Goal: Navigation & Orientation: Understand site structure

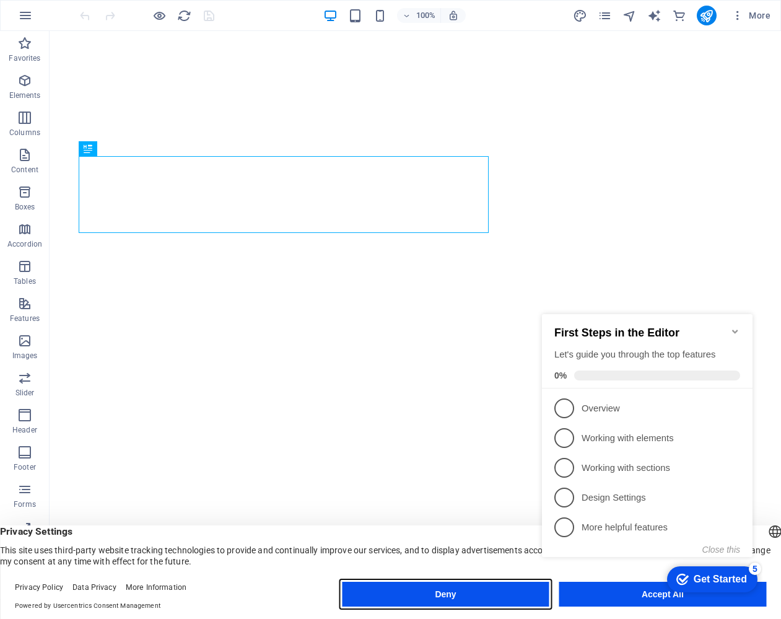
click at [464, 597] on button "Deny" at bounding box center [445, 593] width 207 height 25
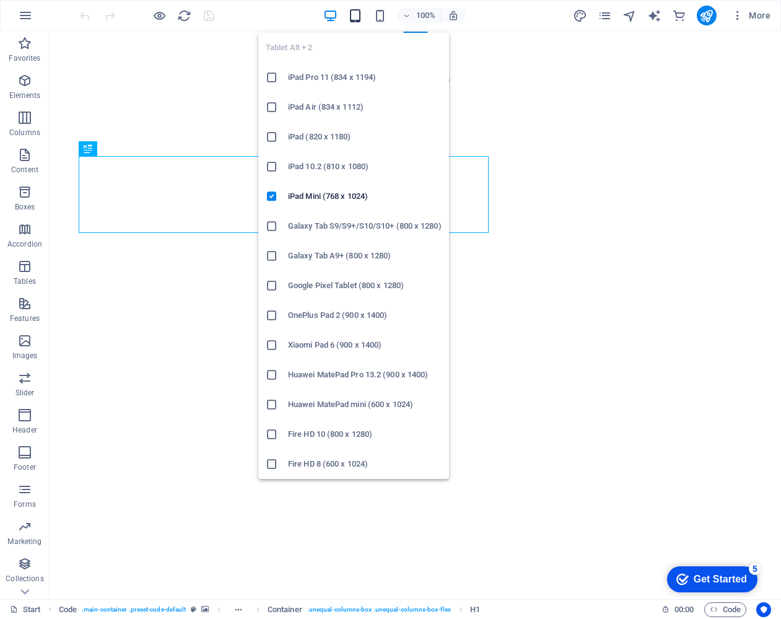
click at [351, 19] on icon "button" at bounding box center [355, 16] width 14 height 14
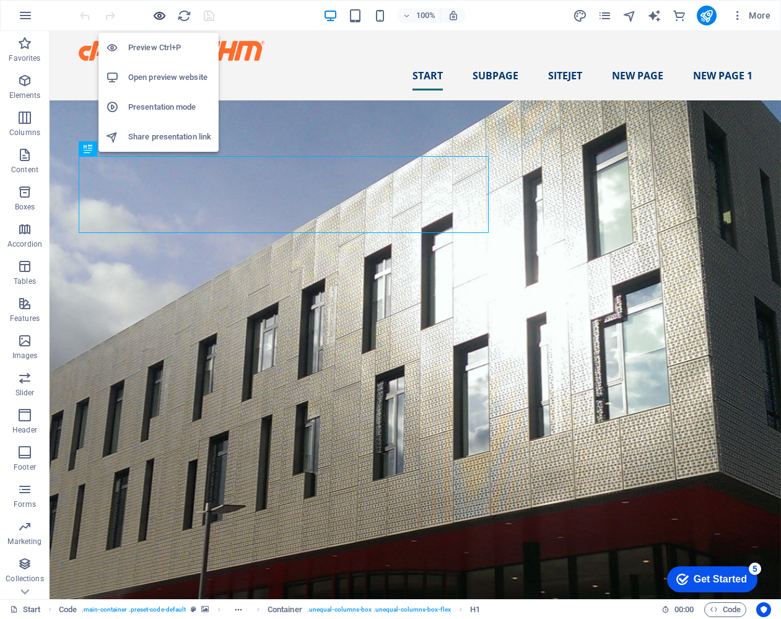
click at [0, 0] on icon "button" at bounding box center [0, 0] width 0 height 0
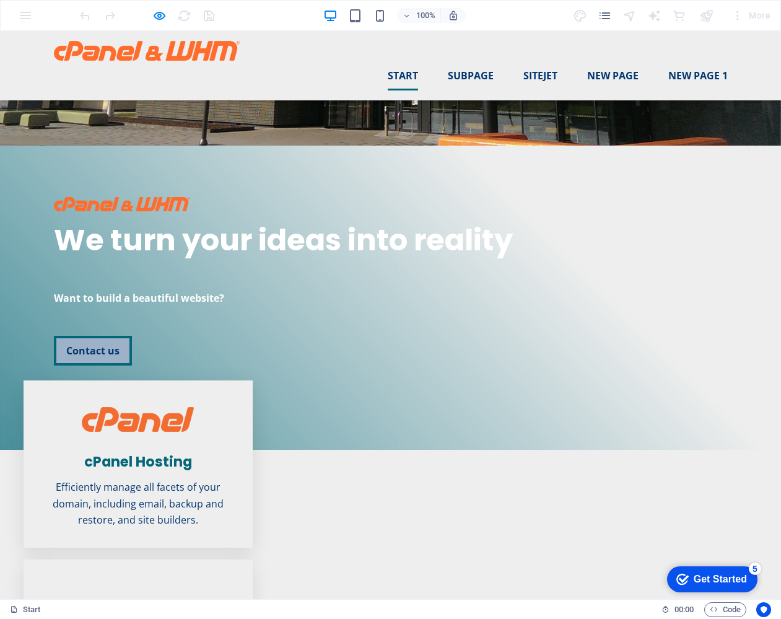
scroll to position [414, 0]
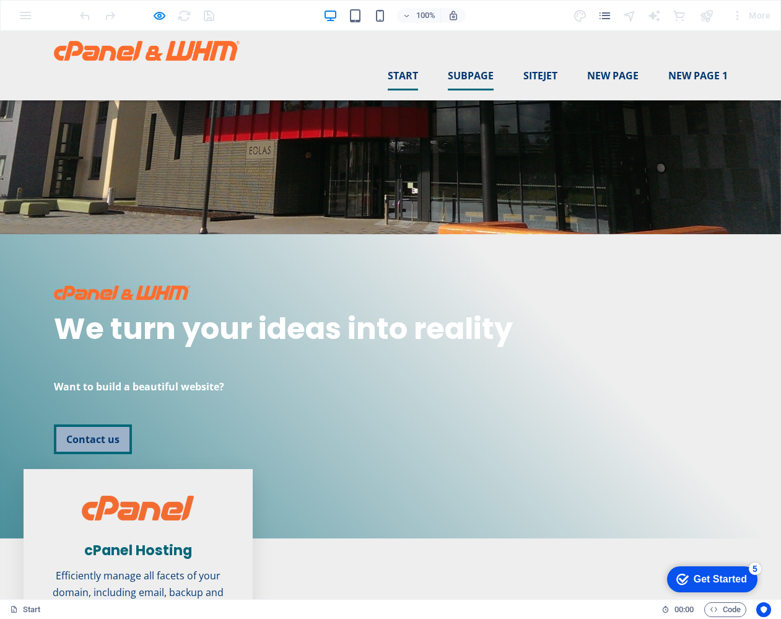
click at [475, 61] on link "Subpage" at bounding box center [471, 76] width 46 height 30
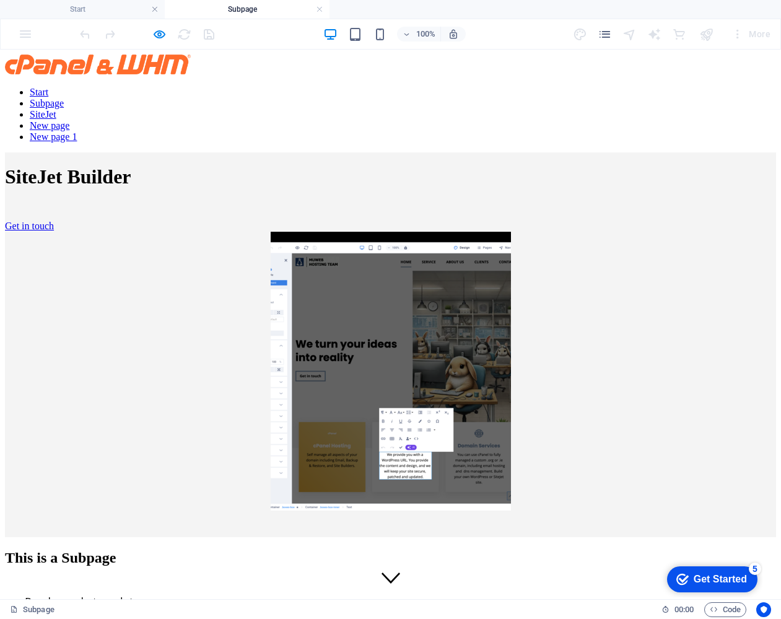
scroll to position [0, 0]
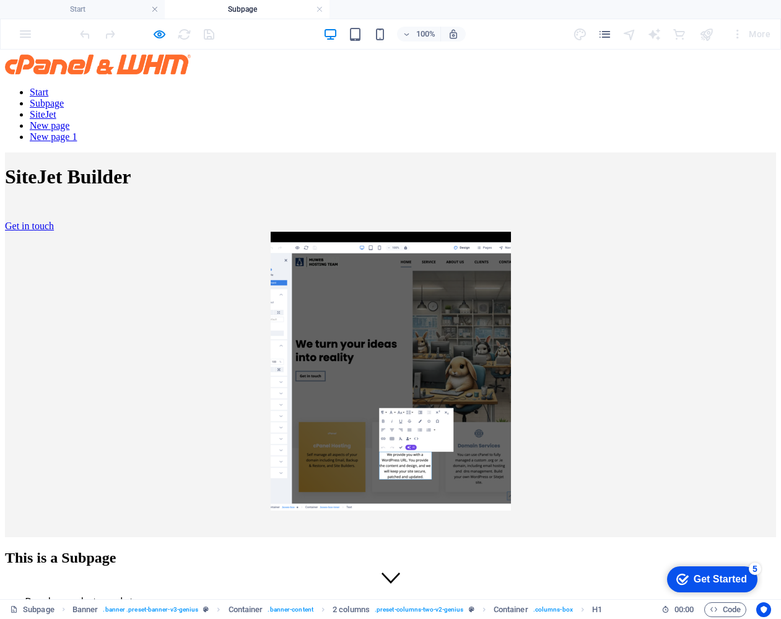
click at [542, 87] on nav "Start Subpage SiteJet New page New page 1" at bounding box center [390, 115] width 771 height 56
click at [541, 87] on nav "Start Subpage SiteJet New page New page 1" at bounding box center [390, 115] width 771 height 56
click at [597, 87] on nav "Start Subpage SiteJet New page New page 1" at bounding box center [390, 115] width 771 height 56
click at [692, 87] on nav "Start Subpage SiteJet New page New page 1" at bounding box center [390, 115] width 771 height 56
click at [409, 87] on nav "Start Subpage SiteJet New page New page 1" at bounding box center [390, 115] width 771 height 56
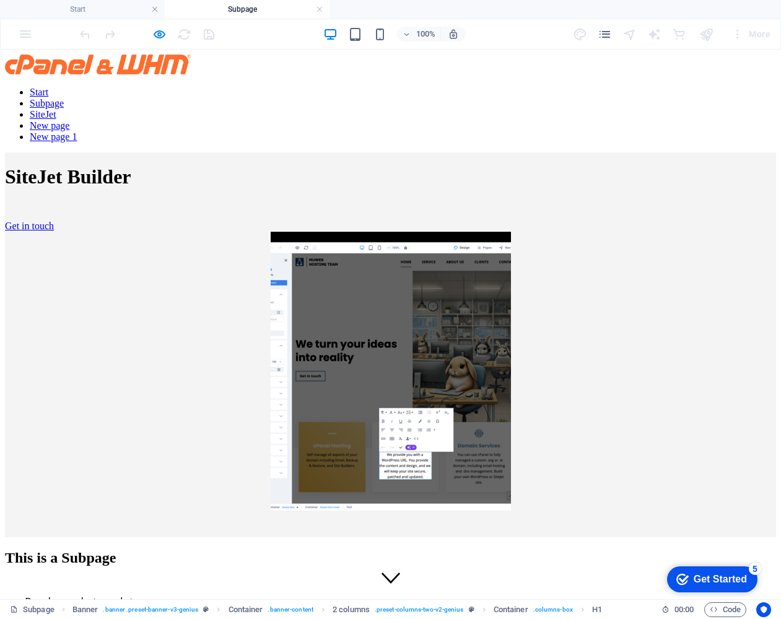
click at [408, 87] on nav "Start Subpage SiteJet New page New page 1" at bounding box center [390, 115] width 771 height 56
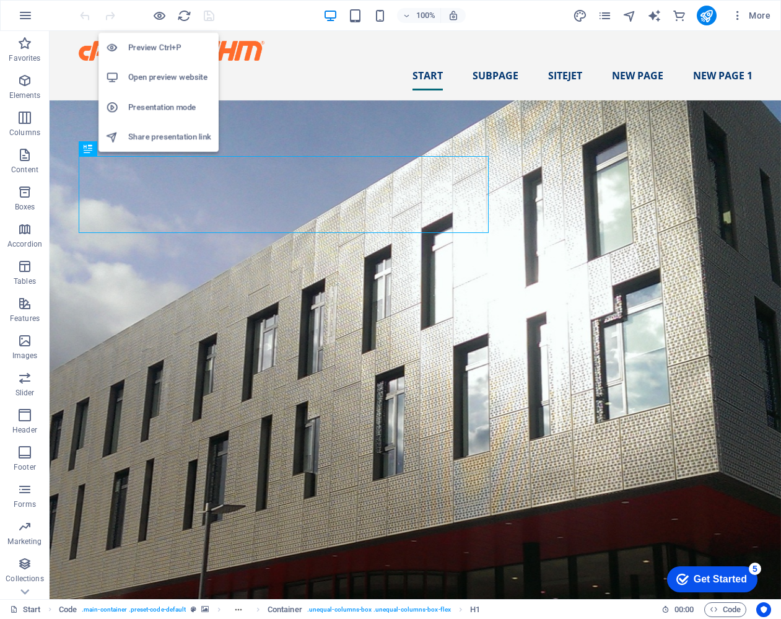
click at [172, 107] on h6 "Presentation mode" at bounding box center [169, 107] width 83 height 15
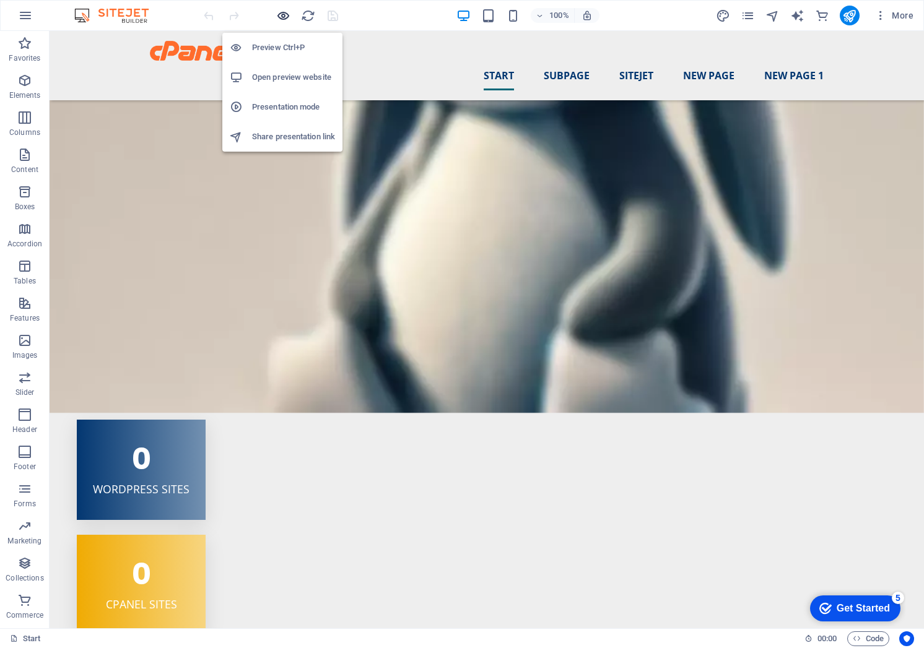
scroll to position [2484, 0]
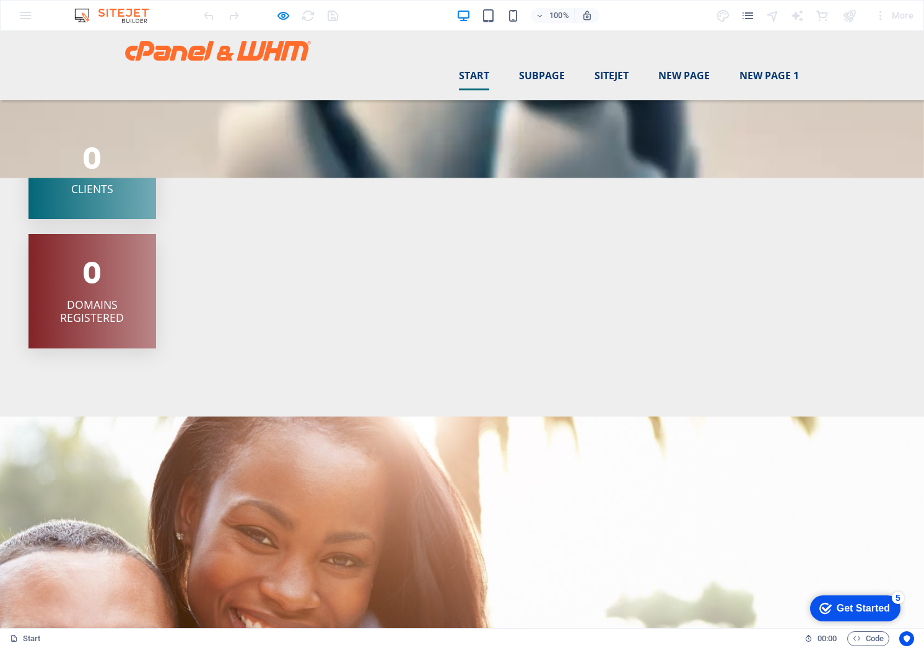
scroll to position [2200, 0]
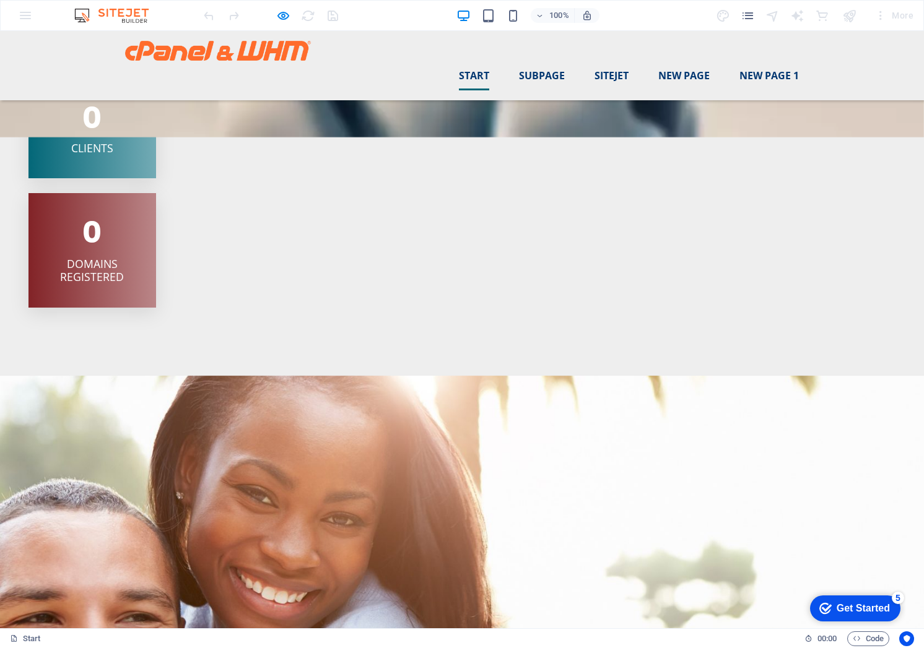
scroll to position [2344, 0]
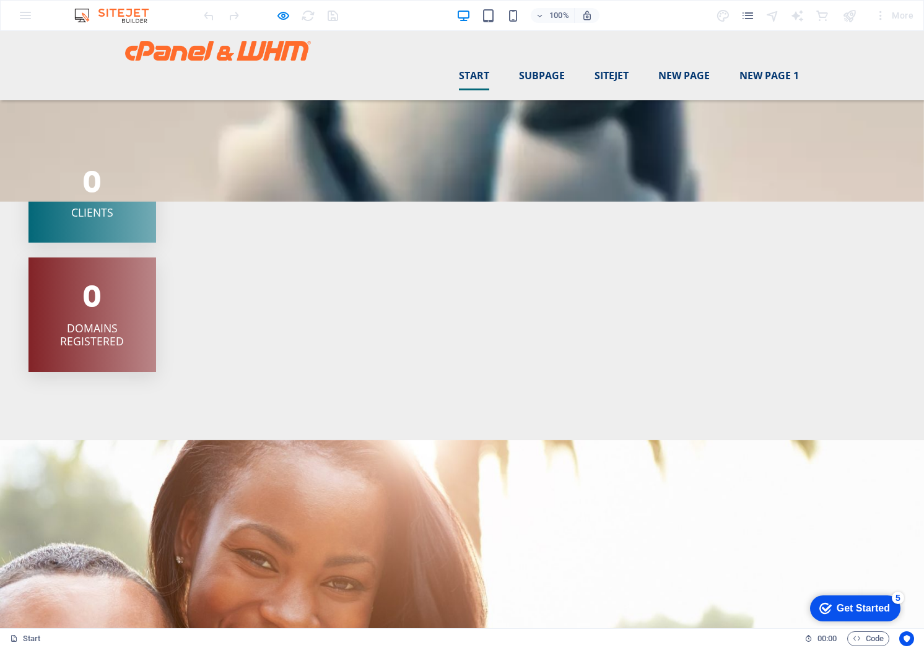
scroll to position [2245, 0]
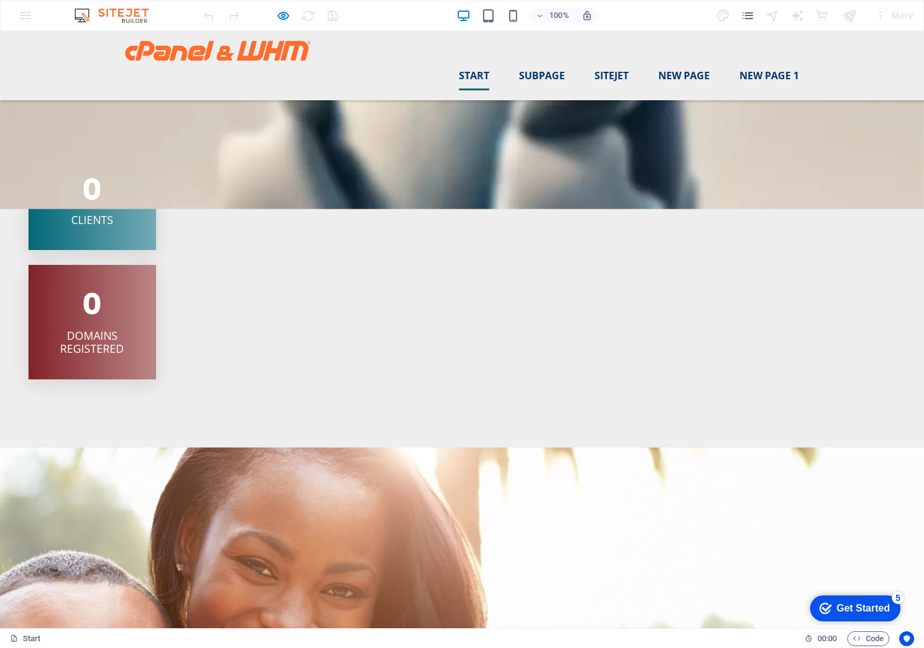
scroll to position [2261, 0]
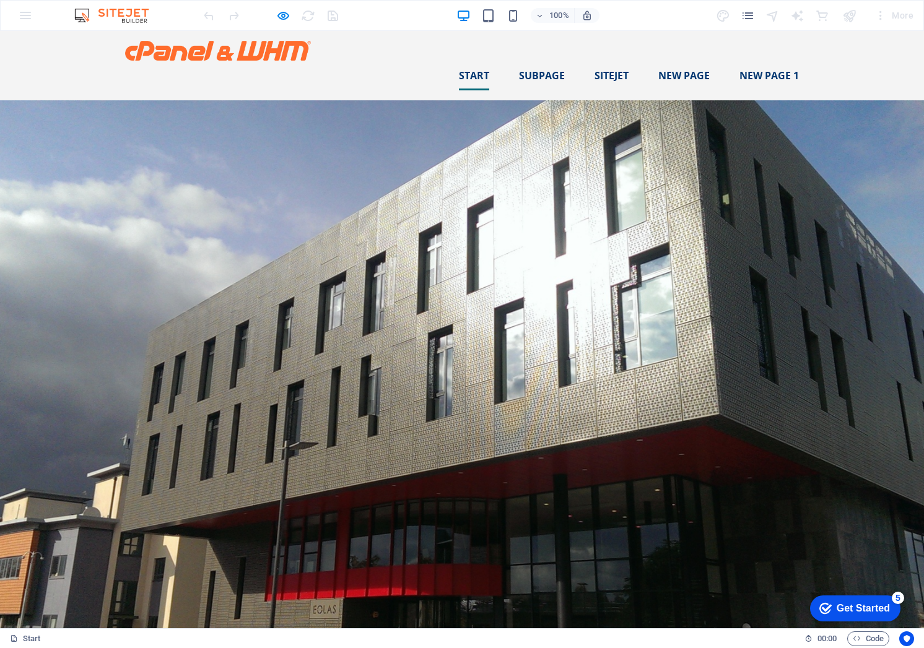
scroll to position [0, 0]
click at [544, 61] on link "Subpage" at bounding box center [542, 76] width 46 height 30
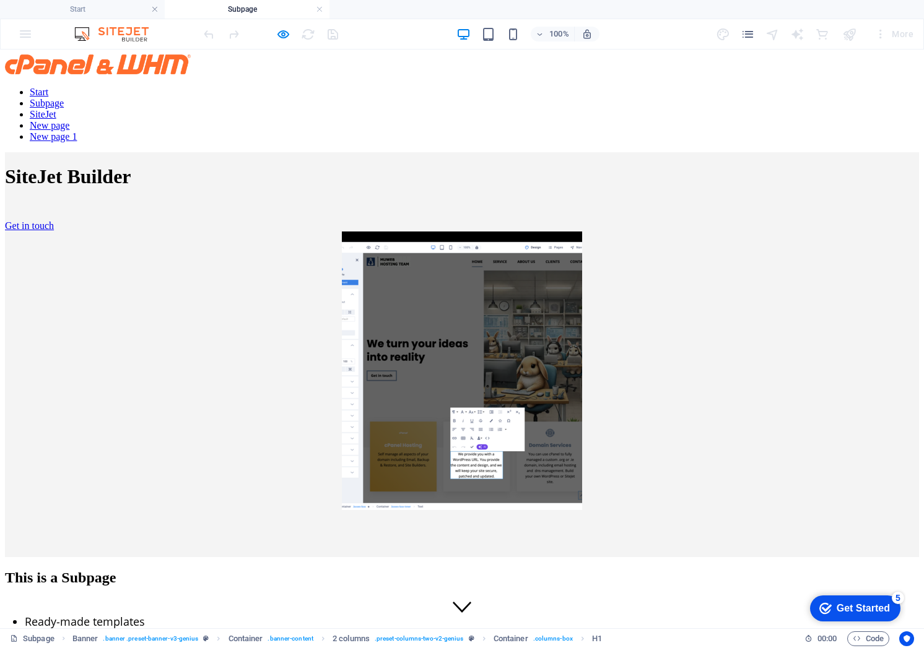
click at [468, 87] on nav "Start Subpage SiteJet New page New page 1" at bounding box center [462, 115] width 914 height 56
click at [478, 152] on div "SiteJet Builder Get in touch" at bounding box center [462, 332] width 914 height 360
